Goal: Task Accomplishment & Management: Use online tool/utility

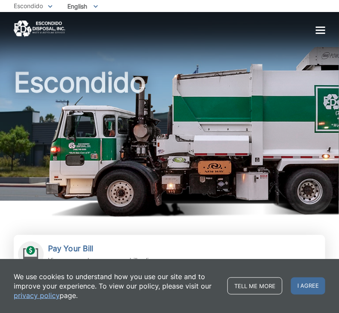
click at [323, 35] on div "Home Residential Services Curbside Pickup Recycling Organic Recycling Trash Hou…" at bounding box center [170, 29] width 312 height 17
click at [320, 31] on div at bounding box center [320, 30] width 9 height 1
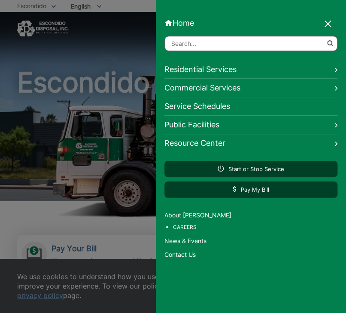
click at [114, 196] on div at bounding box center [173, 156] width 346 height 313
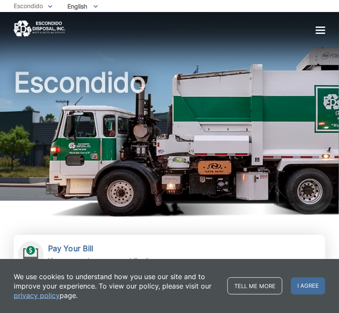
click at [321, 32] on div at bounding box center [320, 30] width 9 height 7
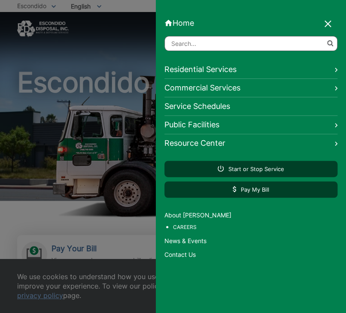
click at [258, 12] on div "Home Back Home Residential Services Overview Curbside Pickup Recycling Organic …" at bounding box center [251, 156] width 190 height 313
click at [35, 137] on div at bounding box center [173, 156] width 346 height 313
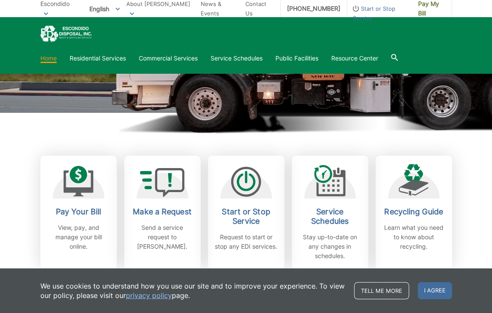
scroll to position [215, 0]
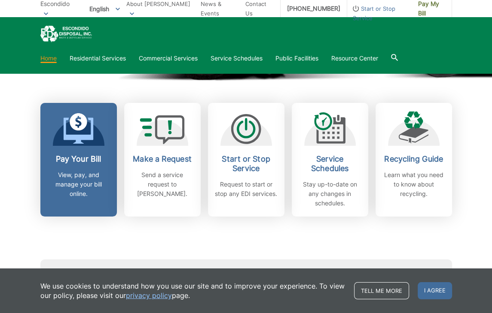
click at [52, 184] on p "View, pay, and manage your bill online." at bounding box center [79, 184] width 64 height 28
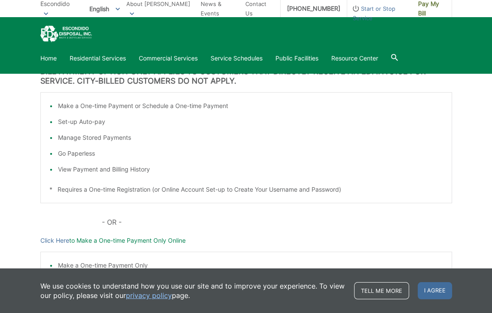
scroll to position [129, 0]
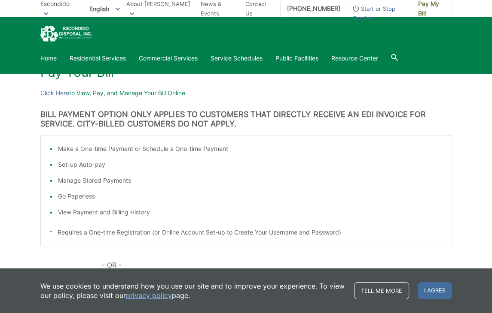
click at [166, 93] on p "Click Here to View, Pay, and Manage Your Bill Online" at bounding box center [245, 92] width 411 height 9
click at [126, 95] on p "Click Here to View, Pay, and Manage Your Bill Online" at bounding box center [245, 92] width 411 height 9
click at [52, 91] on link "Click Here" at bounding box center [54, 92] width 29 height 9
